Goal: Transaction & Acquisition: Purchase product/service

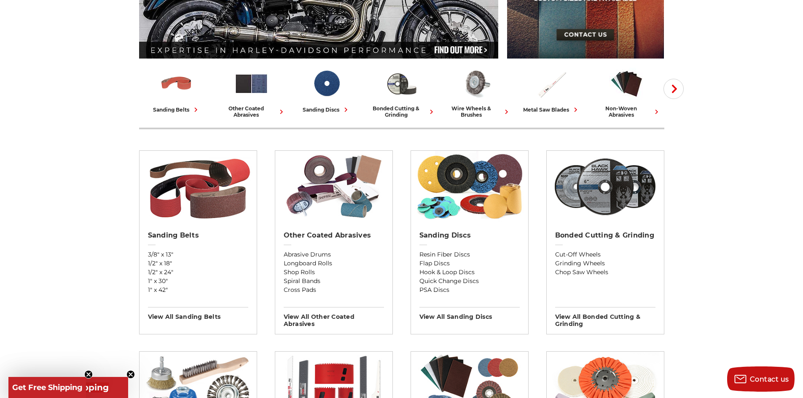
scroll to position [174, 0]
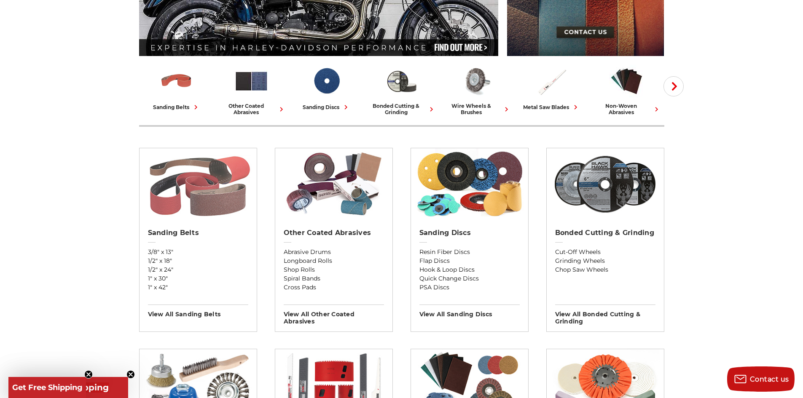
click at [206, 191] on img at bounding box center [197, 184] width 109 height 72
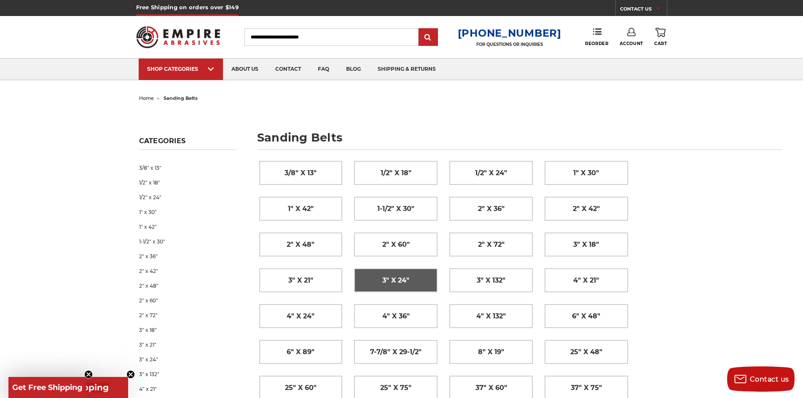
click at [399, 279] on span "3" x 24"" at bounding box center [395, 281] width 27 height 14
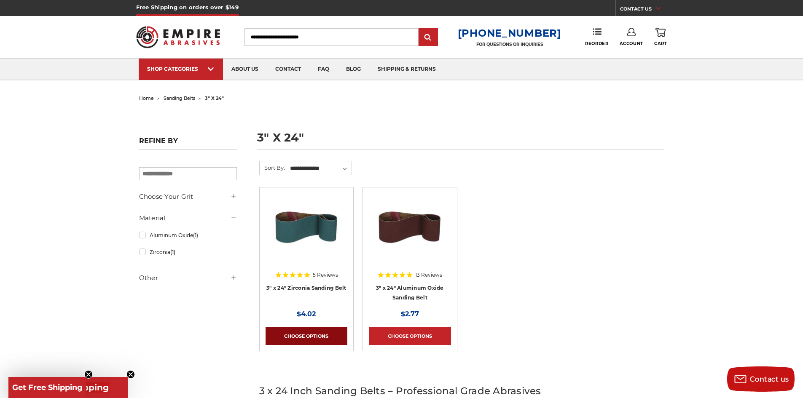
click at [309, 336] on link "Choose Options" at bounding box center [307, 337] width 82 height 18
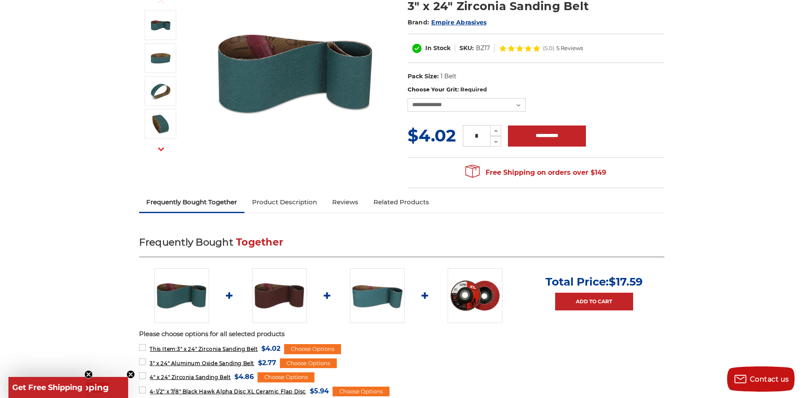
scroll to position [56, 0]
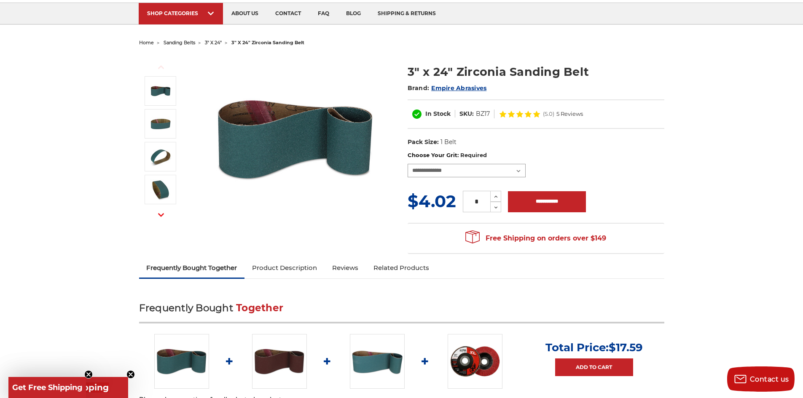
click at [520, 168] on select "**********" at bounding box center [467, 170] width 118 height 13
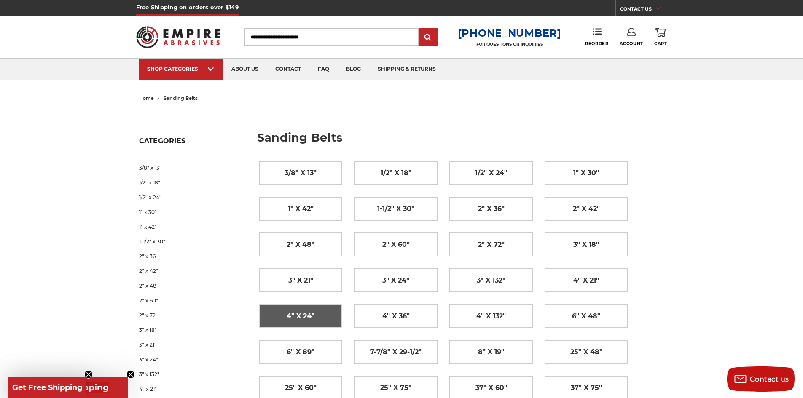
click at [288, 320] on span "4" x 24"" at bounding box center [301, 317] width 28 height 14
